Goal: Transaction & Acquisition: Purchase product/service

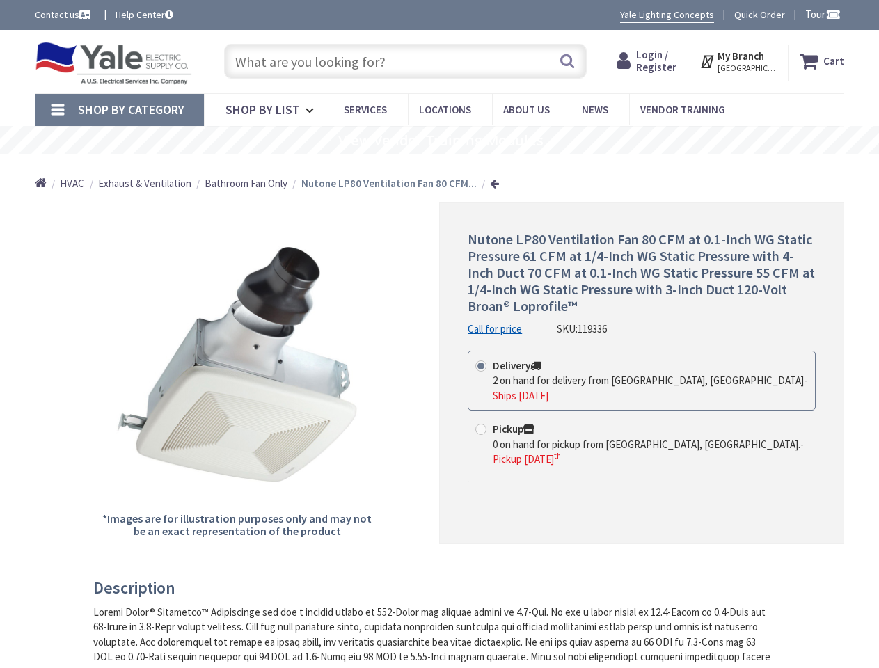
click at [439, 334] on div "Nutone LP80 Ventilation Fan 80 CFM at 0.1-Inch WG Static Pressure 61 CFM at 1/4…" at bounding box center [641, 374] width 405 height 342
click at [821, 14] on span "Tour" at bounding box center [823, 14] width 36 height 13
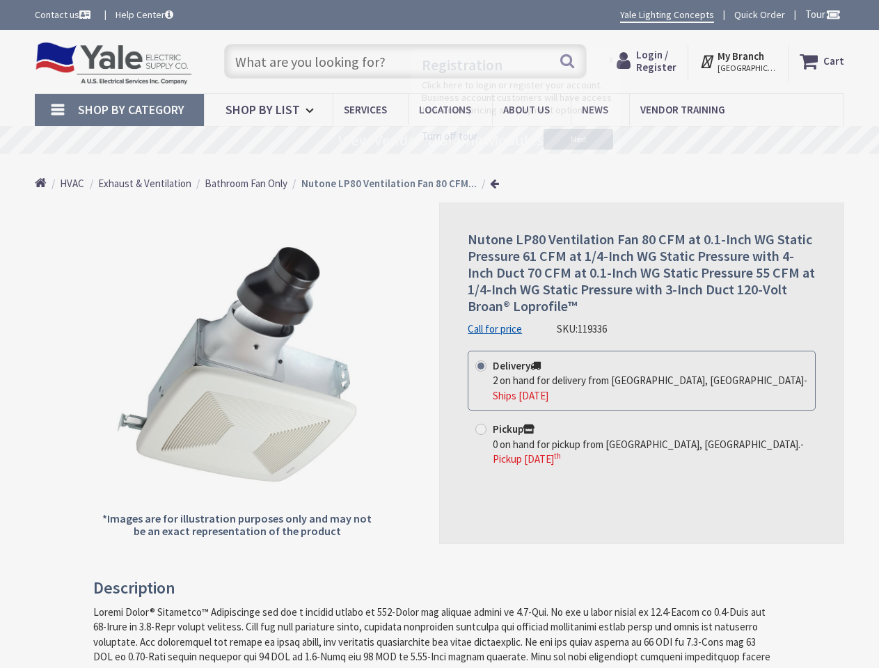
click at [833, 14] on div at bounding box center [439, 334] width 879 height 668
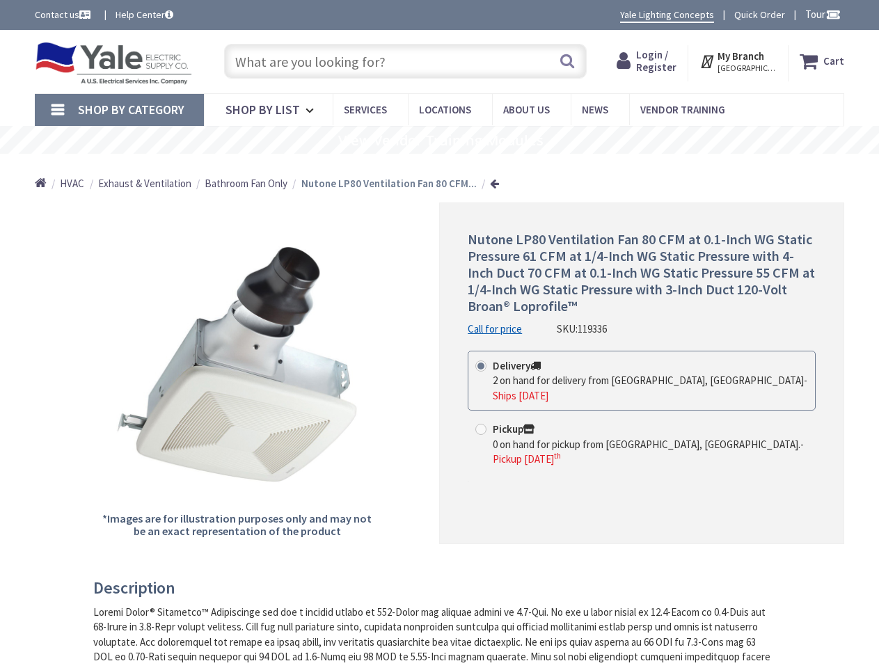
click at [739, 61] on strong "My Branch" at bounding box center [741, 55] width 47 height 13
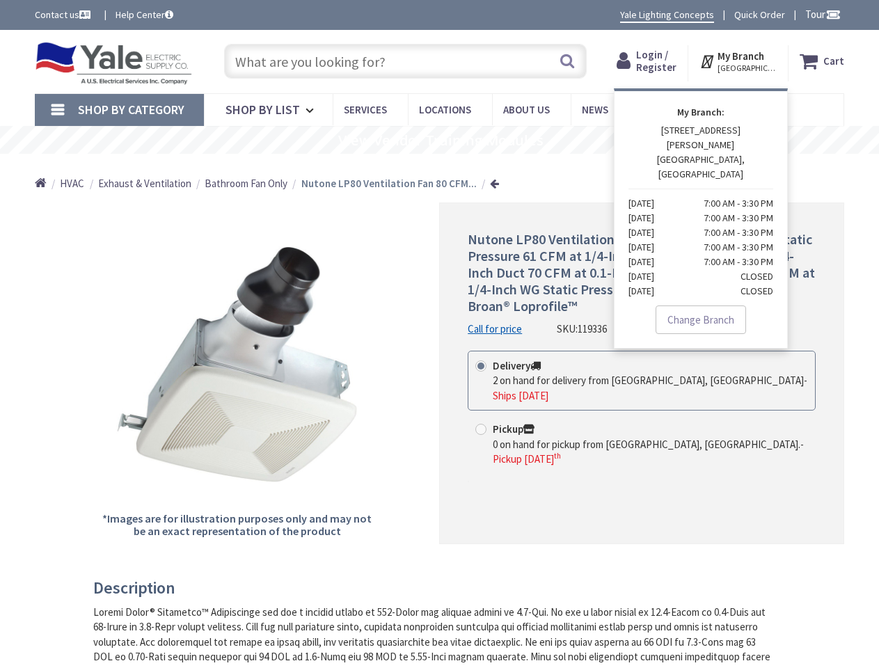
click at [119, 110] on span "Shop By Category" at bounding box center [131, 110] width 107 height 16
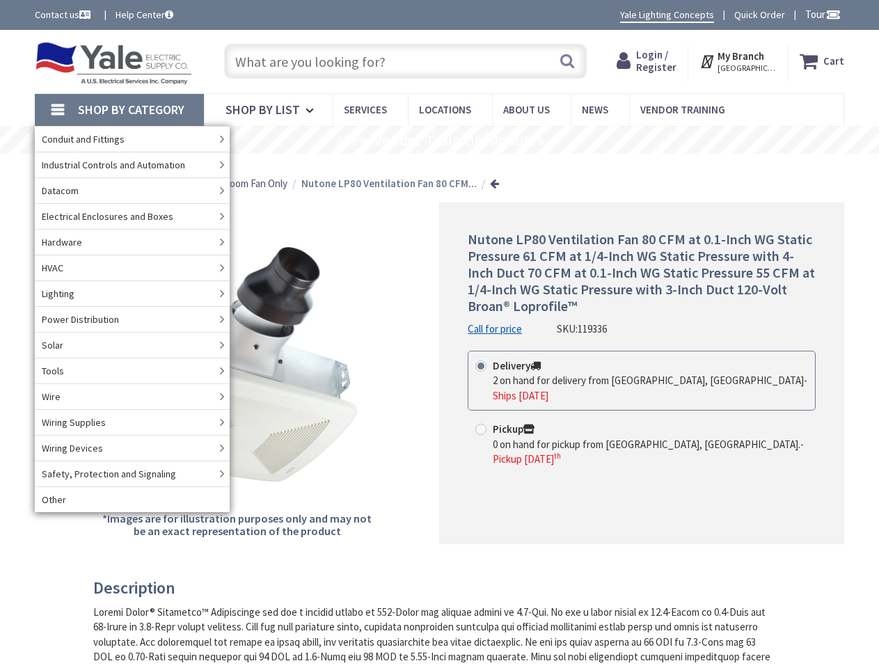
click at [439, 140] on rs-slide "View Vendor Training Modules" at bounding box center [439, 140] width 879 height 28
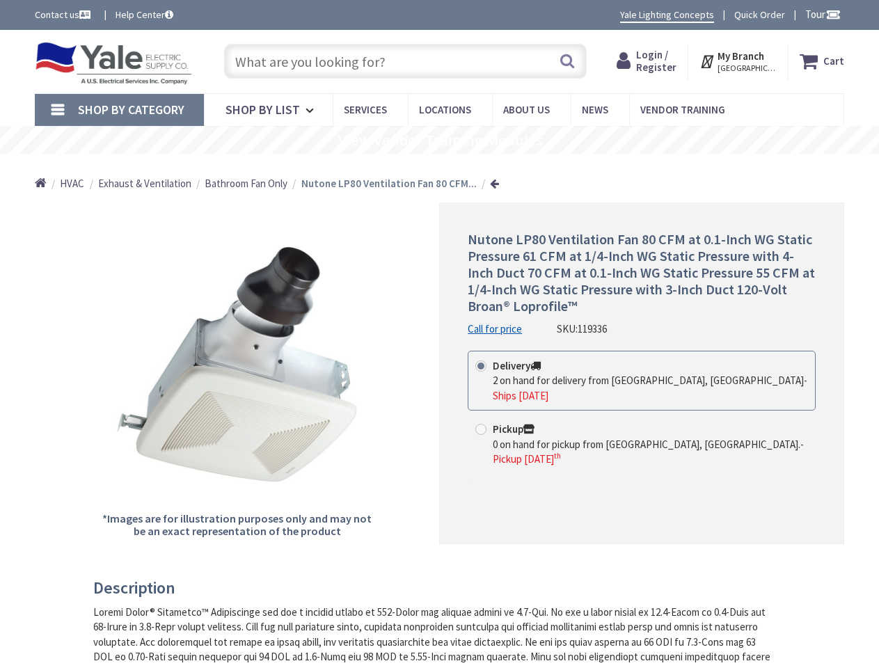
click at [642, 422] on label "Pickup 0 on hand for pickup from [GEOGRAPHIC_DATA], [GEOGRAPHIC_DATA]. - Pickup…" at bounding box center [641, 444] width 333 height 45
click at [488, 425] on input "Pickup 0 on hand for pickup from [GEOGRAPHIC_DATA], [GEOGRAPHIC_DATA]. - Pickup…" at bounding box center [483, 429] width 9 height 9
radio input "true"
click at [434, 588] on h3 "Description" at bounding box center [434, 588] width 682 height 18
